Goal: Complete application form

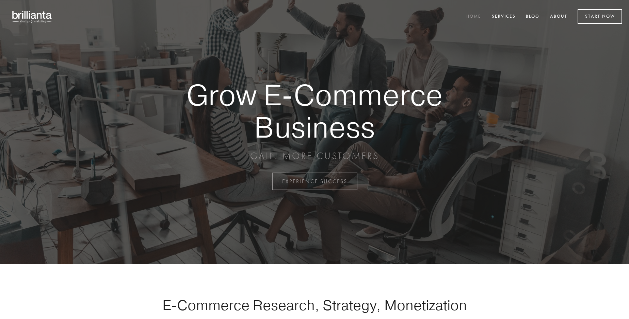
scroll to position [1783, 0]
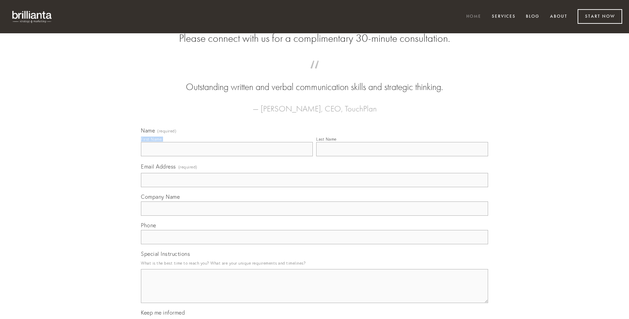
type input "[PERSON_NAME]"
click at [402, 156] on input "Last Name" at bounding box center [402, 149] width 172 height 14
type input "[PERSON_NAME]"
click at [314, 187] on input "Email Address (required)" at bounding box center [314, 180] width 347 height 14
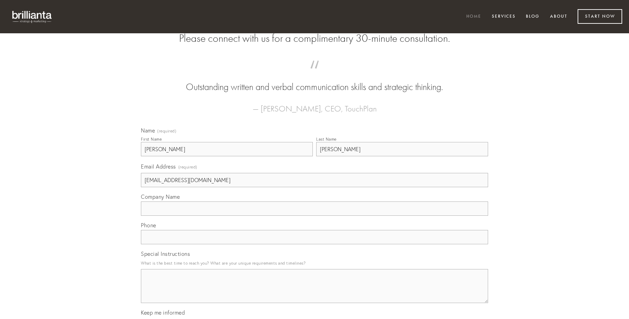
type input "[EMAIL_ADDRESS][DOMAIN_NAME]"
click at [314, 216] on input "Company Name" at bounding box center [314, 209] width 347 height 14
type input "saepe"
click at [314, 245] on input "text" at bounding box center [314, 237] width 347 height 14
click at [314, 293] on textarea "Special Instructions" at bounding box center [314, 286] width 347 height 34
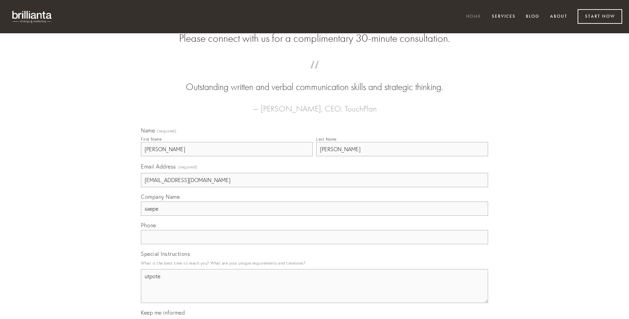
type textarea "utpote"
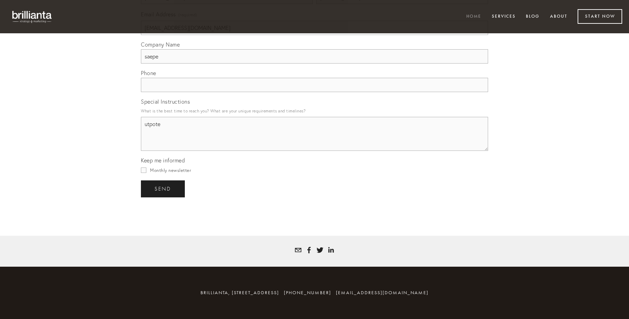
click at [163, 189] on span "send" at bounding box center [162, 189] width 17 height 6
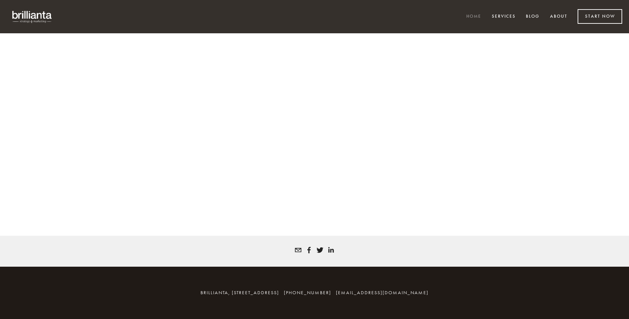
scroll to position [1774, 0]
